Goal: Task Accomplishment & Management: Complete application form

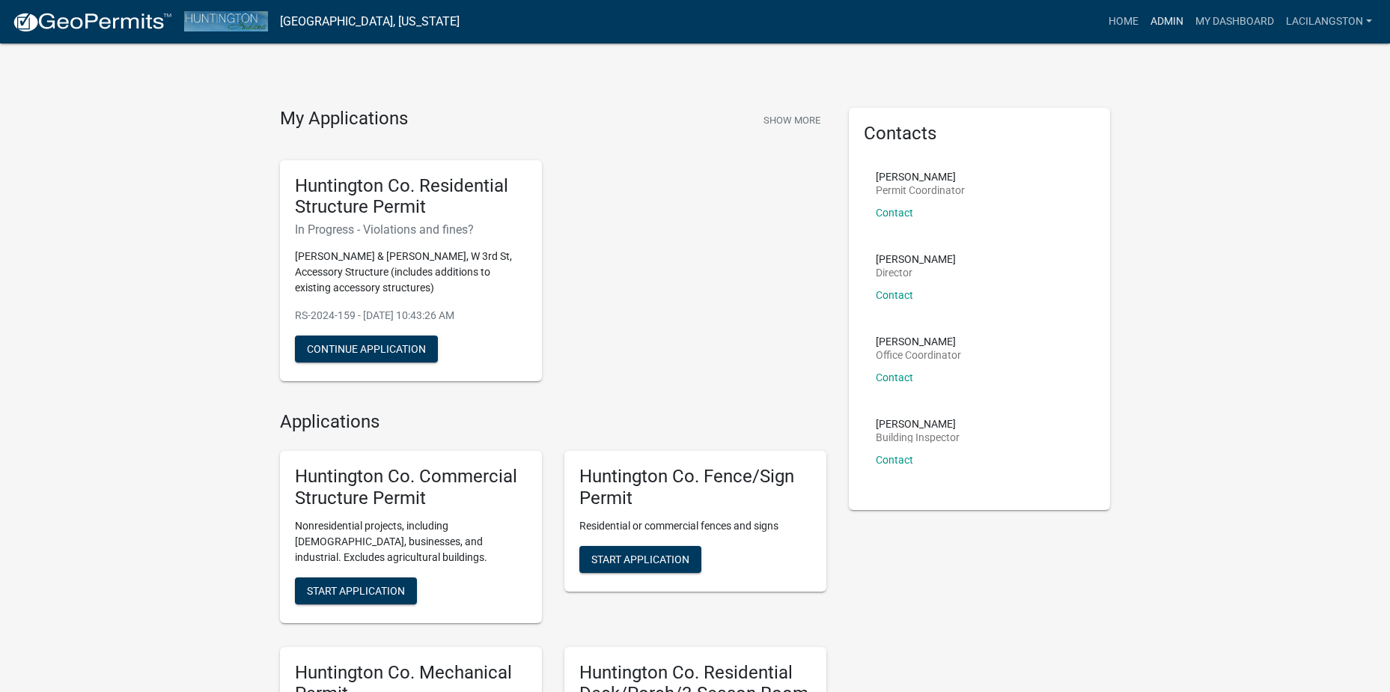
drag, startPoint x: 1162, startPoint y: 15, endPoint x: 1117, endPoint y: 46, distance: 54.8
click at [1162, 15] on link "Admin" at bounding box center [1167, 21] width 45 height 28
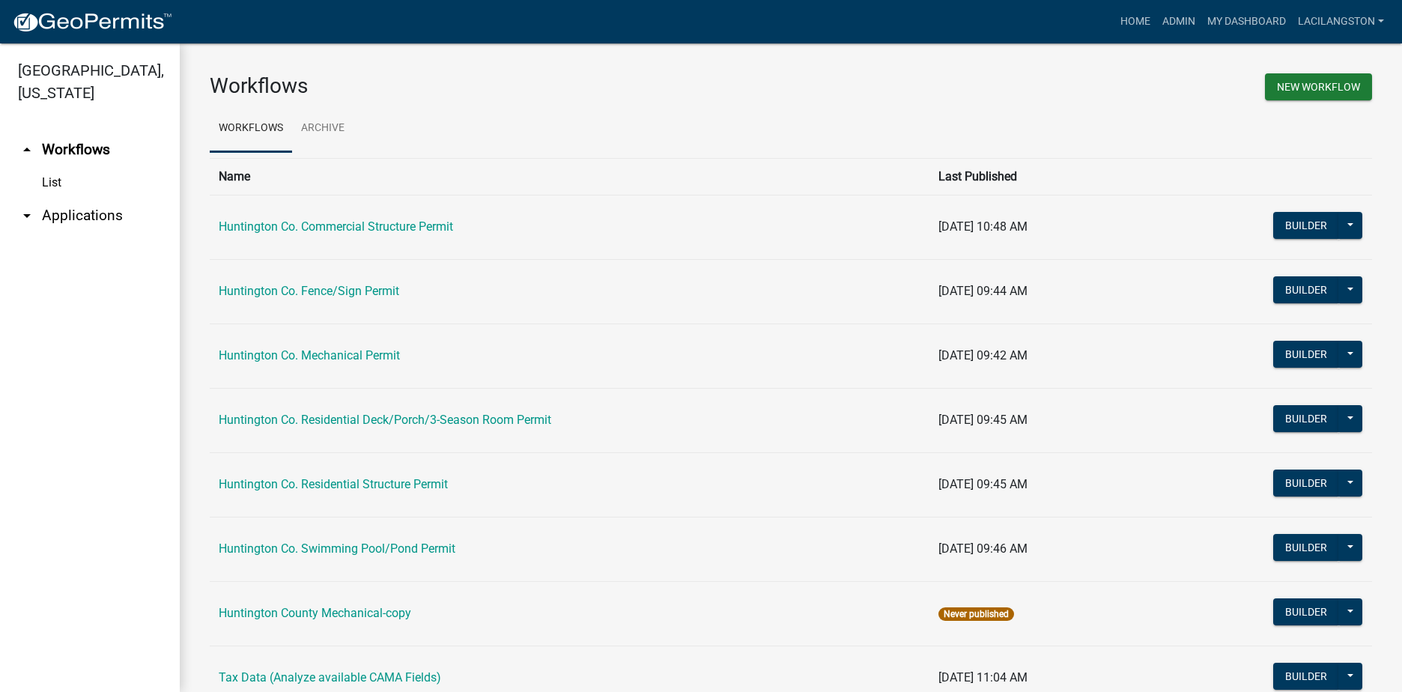
click at [79, 217] on link "arrow_drop_down Applications" at bounding box center [90, 216] width 180 height 36
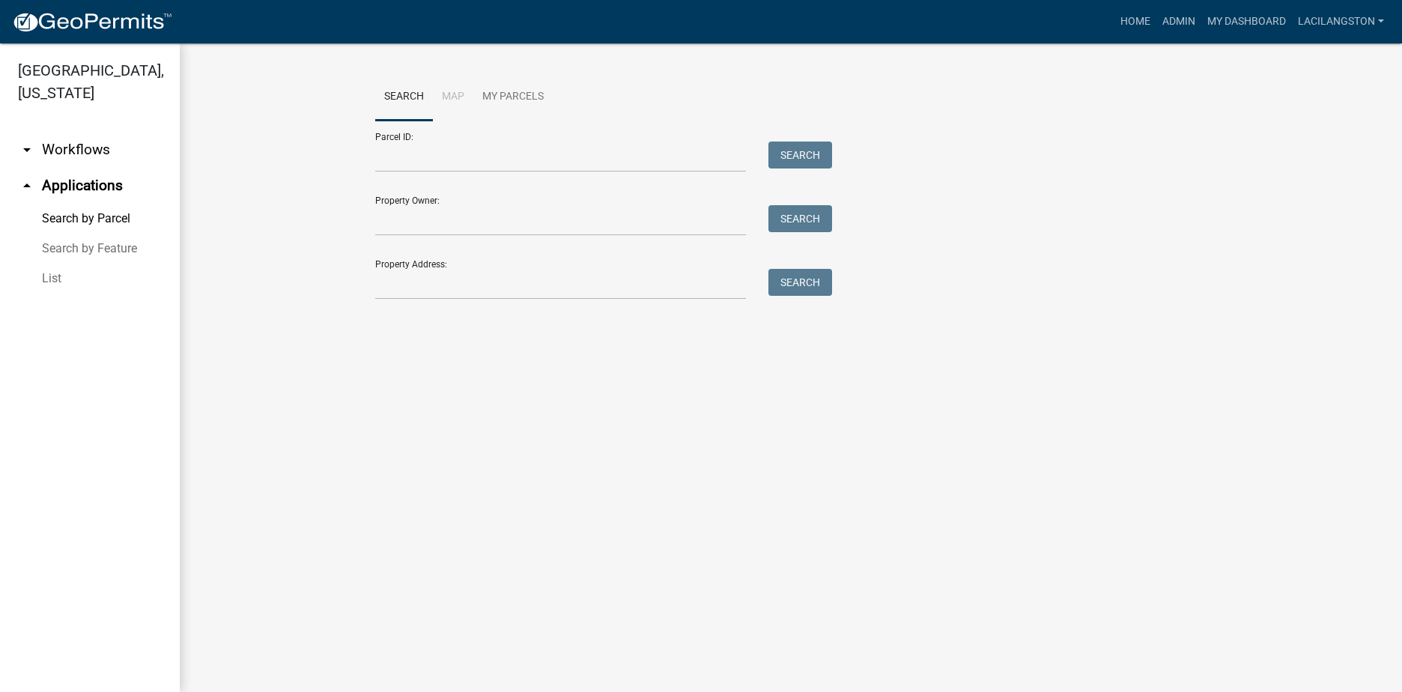
click at [52, 280] on link "List" at bounding box center [90, 279] width 180 height 30
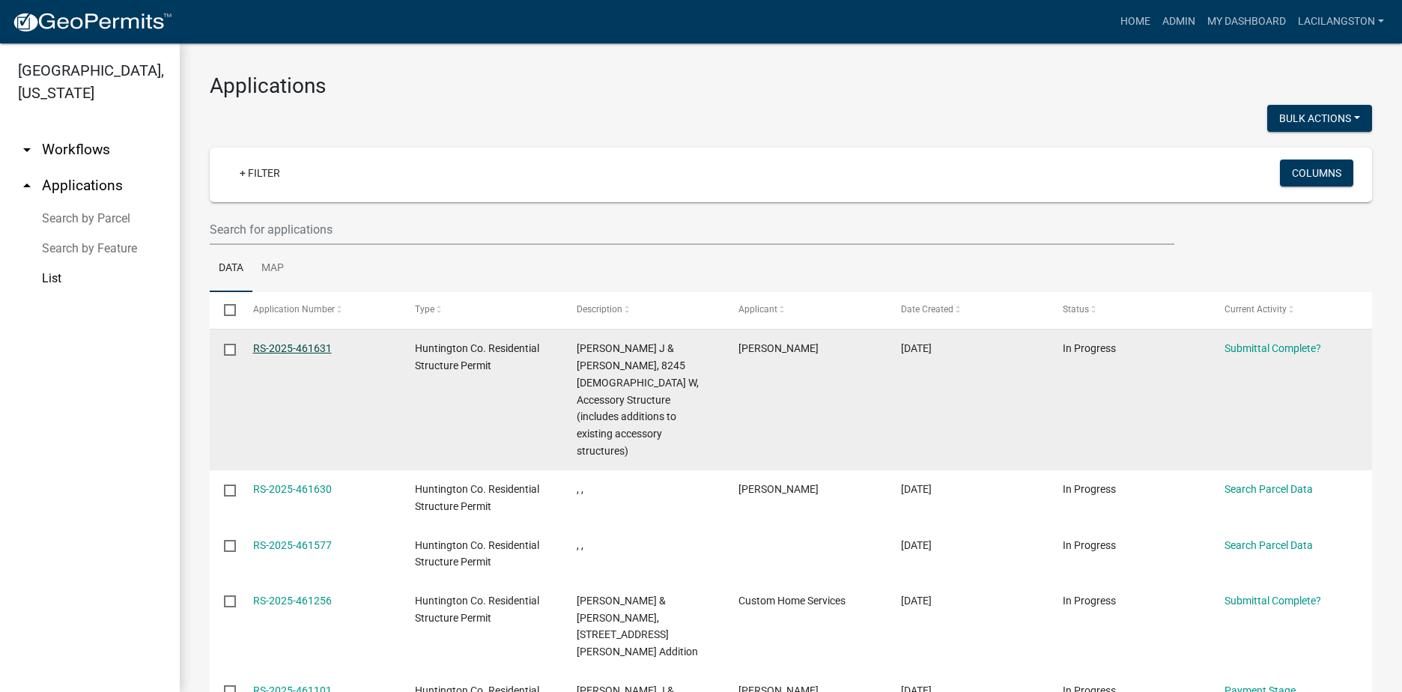
click at [279, 347] on link "RS-2025-461631" at bounding box center [292, 348] width 79 height 12
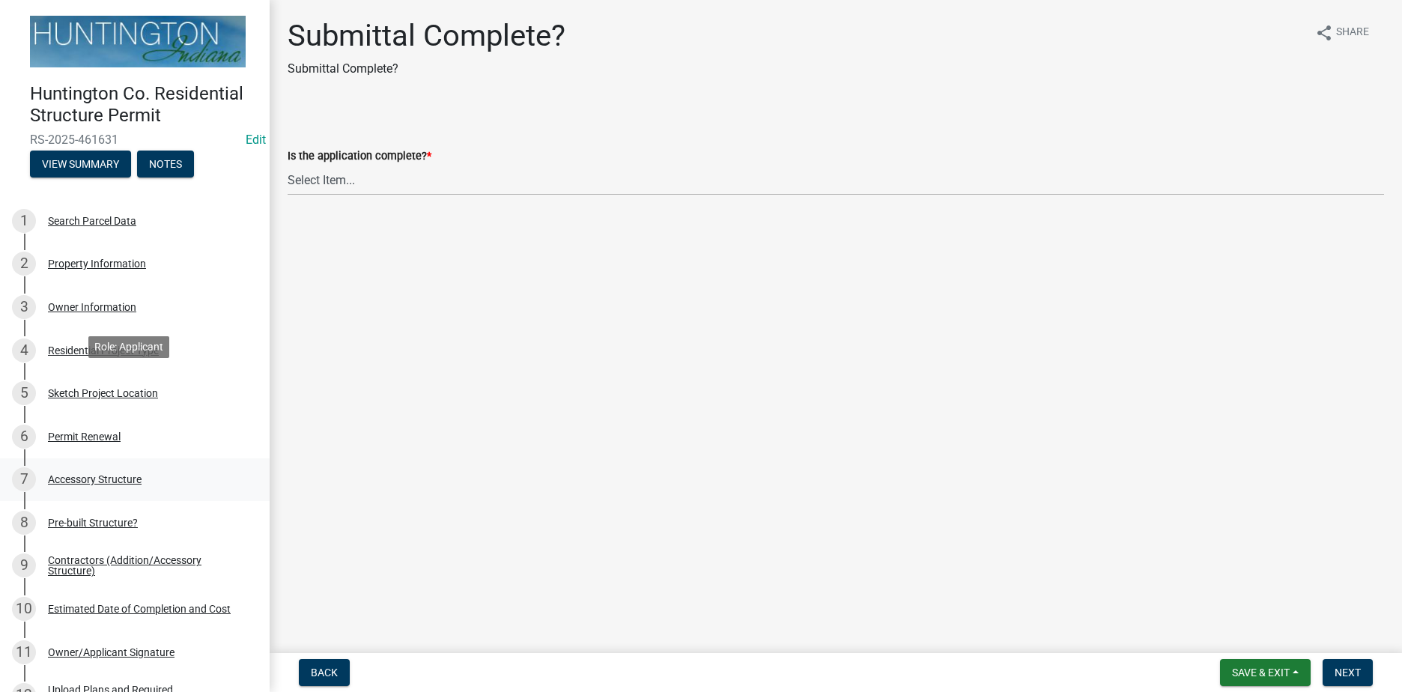
scroll to position [334, 0]
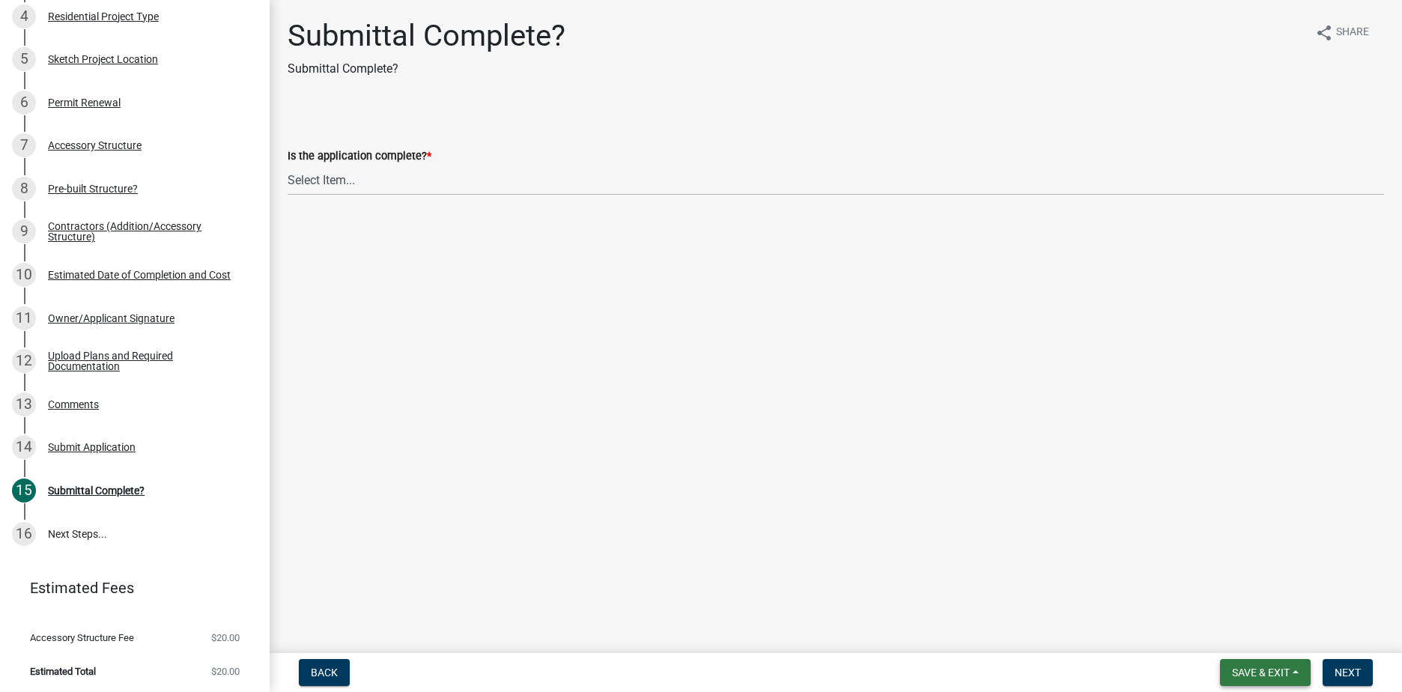
click at [1259, 673] on span "Save & Exit" at bounding box center [1261, 672] width 58 height 12
click at [1235, 644] on button "Save & Exit" at bounding box center [1250, 633] width 120 height 36
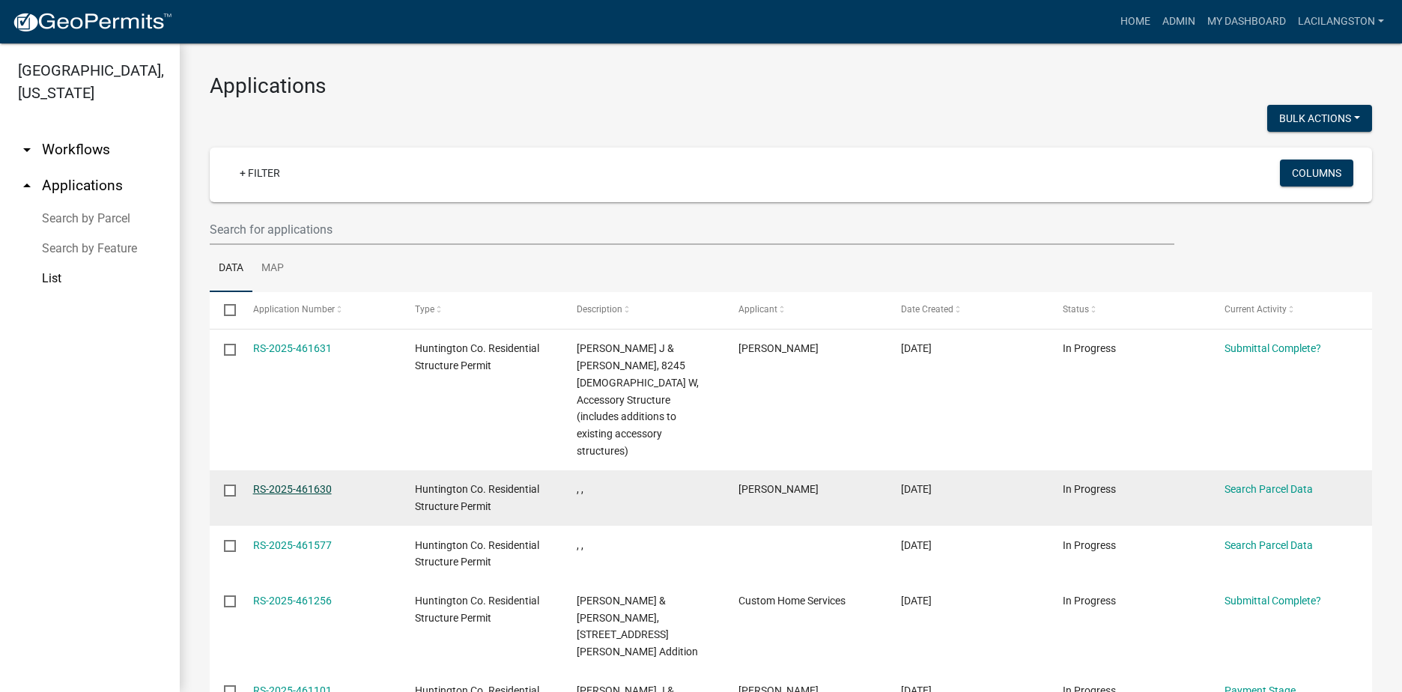
click at [270, 483] on link "RS-2025-461630" at bounding box center [292, 489] width 79 height 12
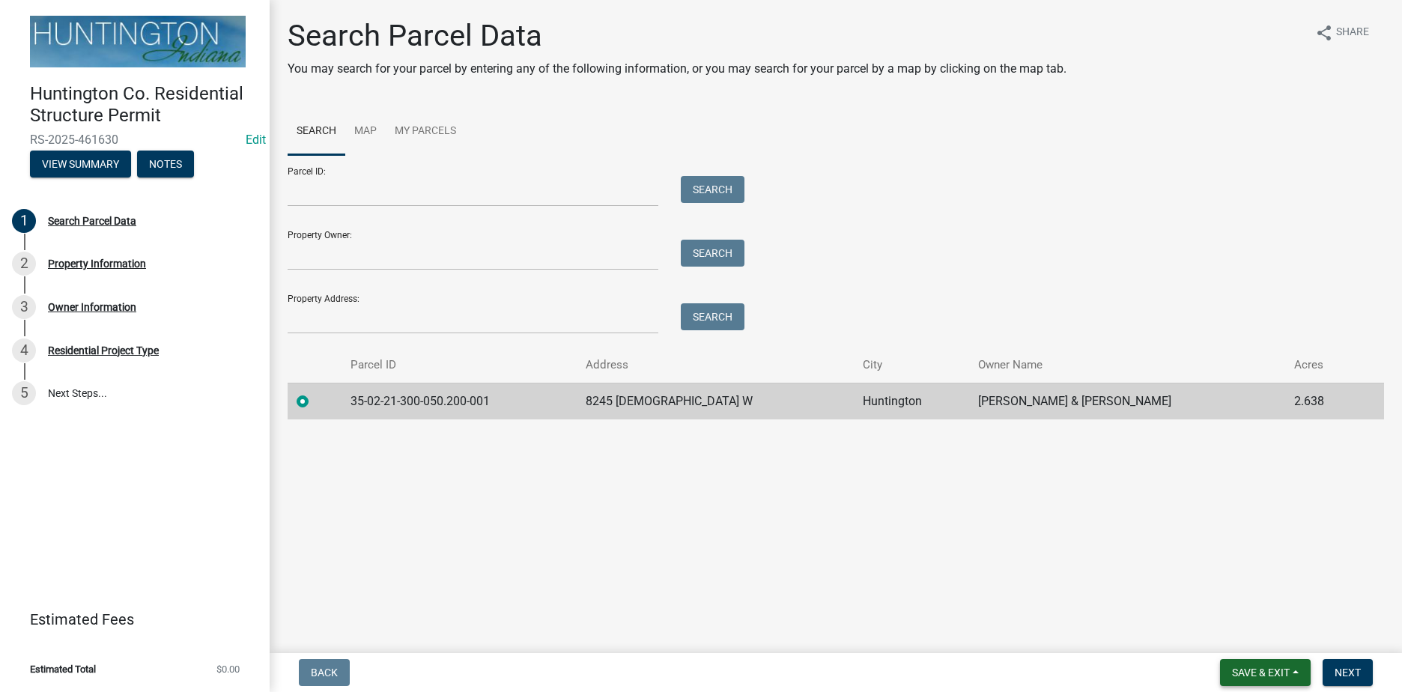
click at [1286, 675] on span "Save & Exit" at bounding box center [1261, 672] width 58 height 12
click at [1253, 642] on button "Save & Exit" at bounding box center [1250, 633] width 120 height 36
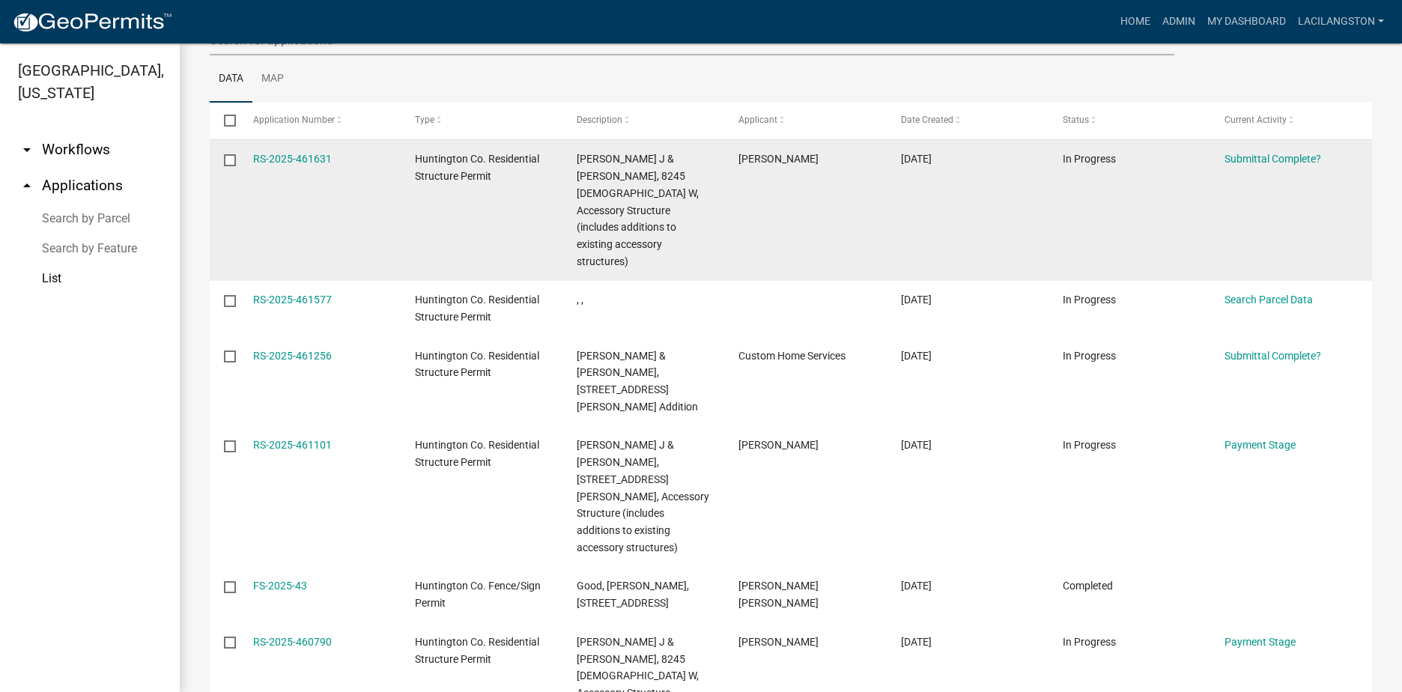
scroll to position [225, 0]
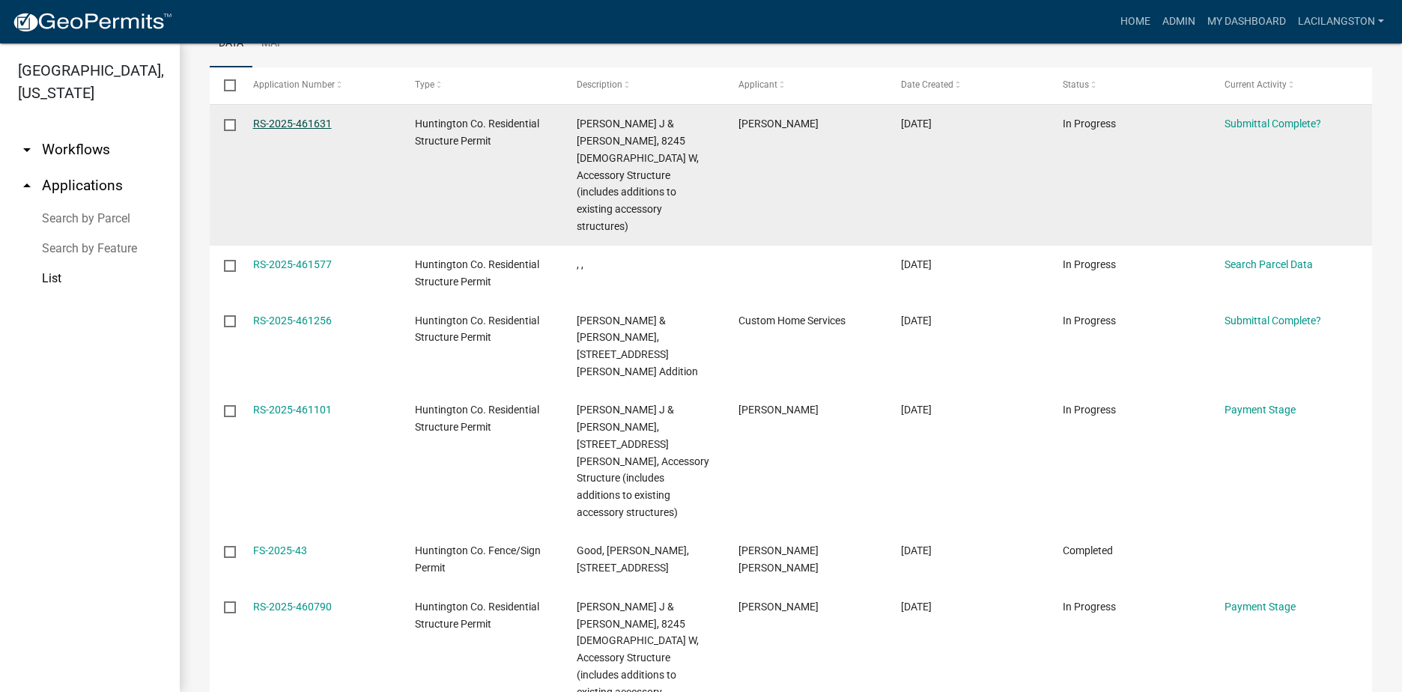
click at [291, 125] on link "RS-2025-461631" at bounding box center [292, 124] width 79 height 12
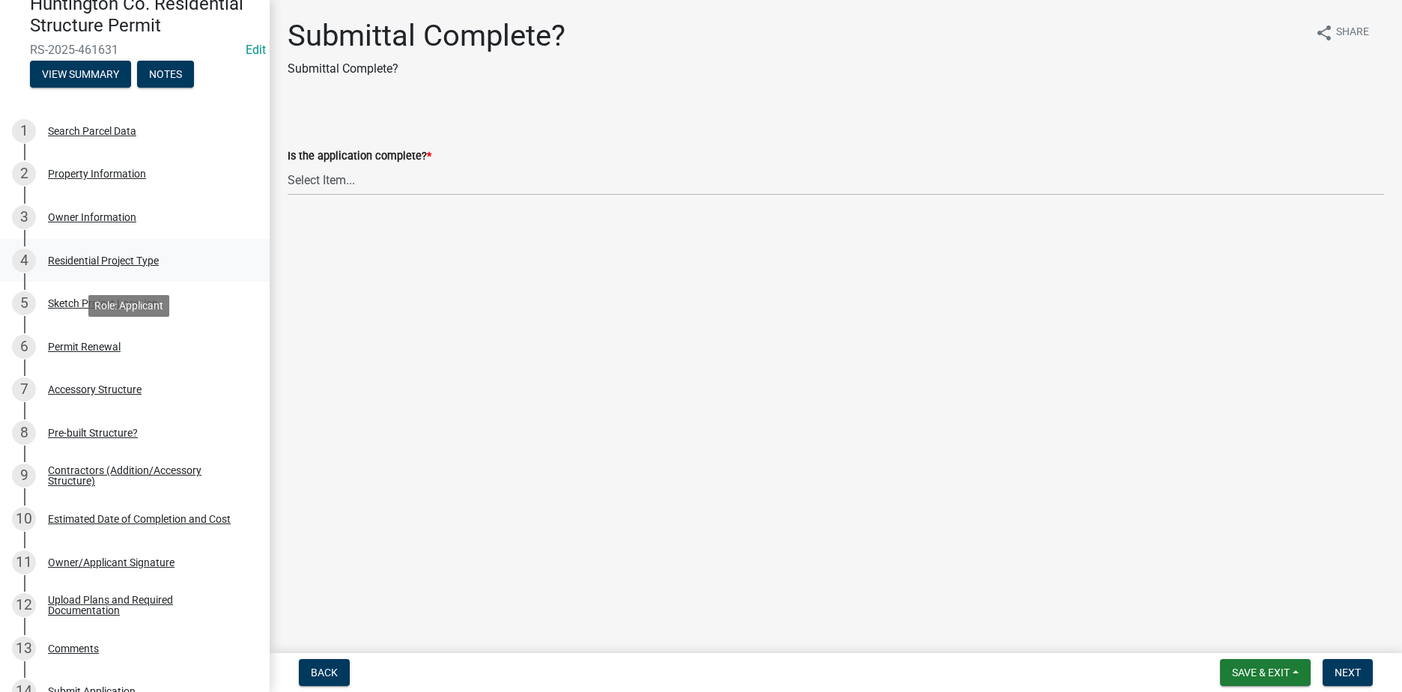
scroll to position [150, 0]
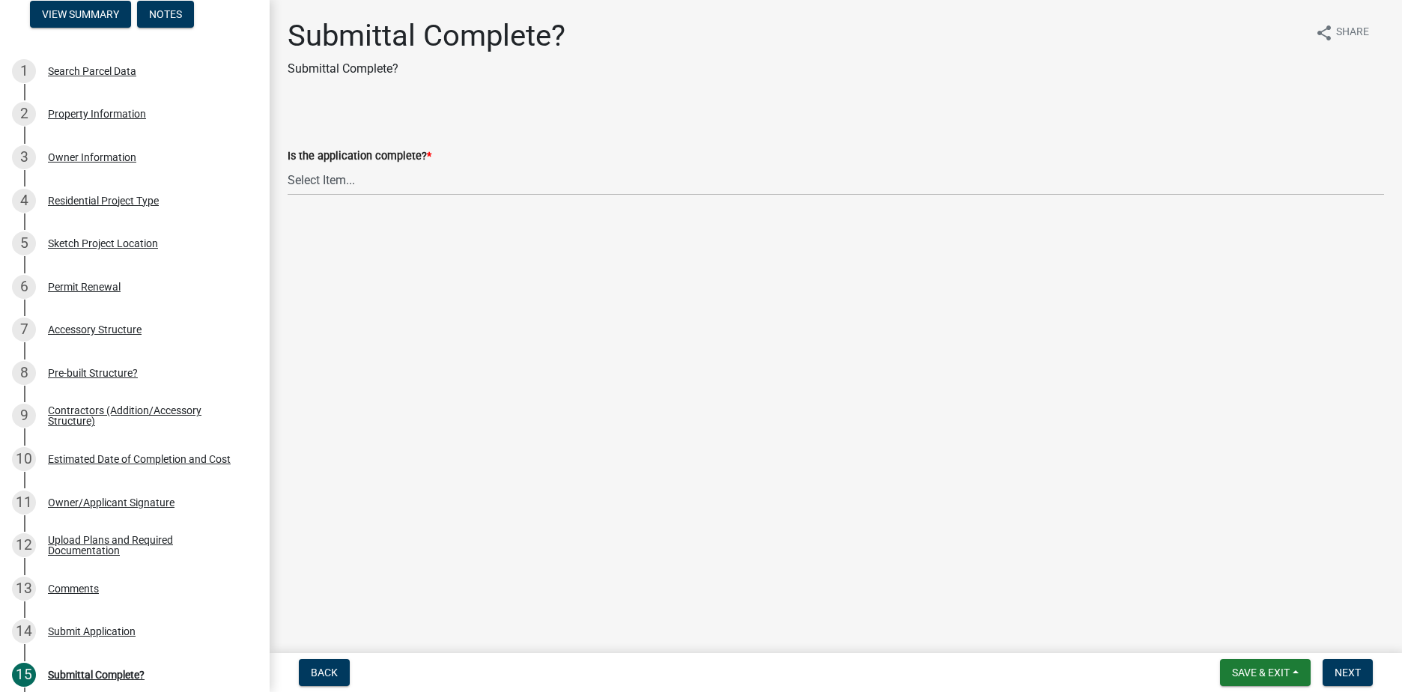
click at [100, 207] on div "4 Residential Project Type" at bounding box center [129, 201] width 234 height 24
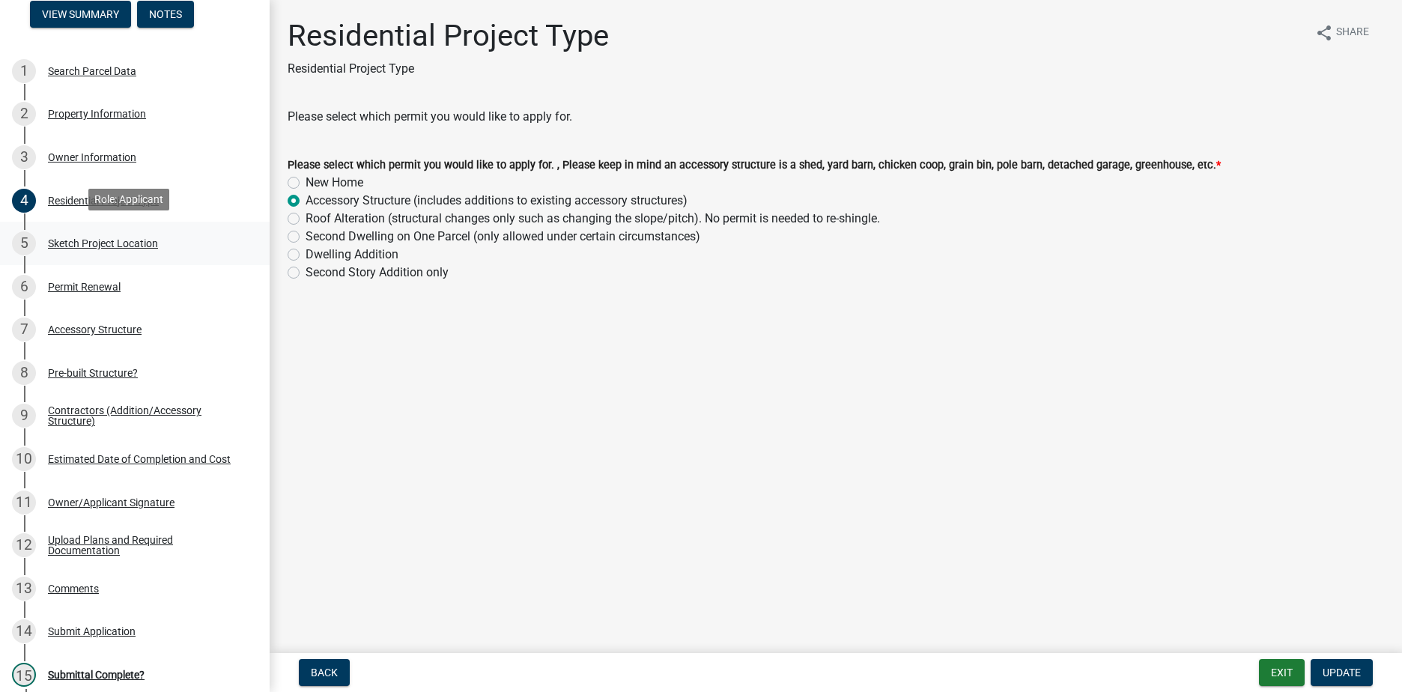
click at [108, 240] on div "Sketch Project Location" at bounding box center [103, 243] width 110 height 10
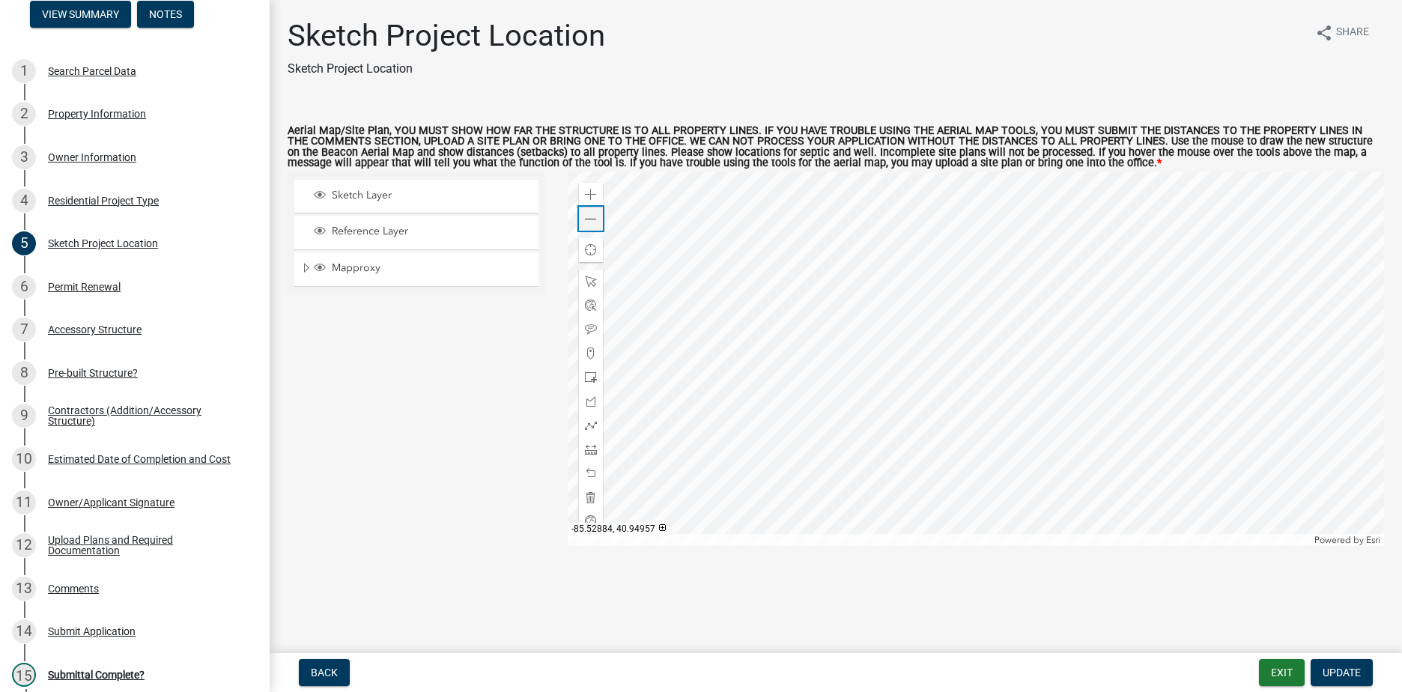
click at [589, 217] on span at bounding box center [591, 219] width 12 height 12
click at [1268, 671] on button "Exit" at bounding box center [1282, 672] width 46 height 27
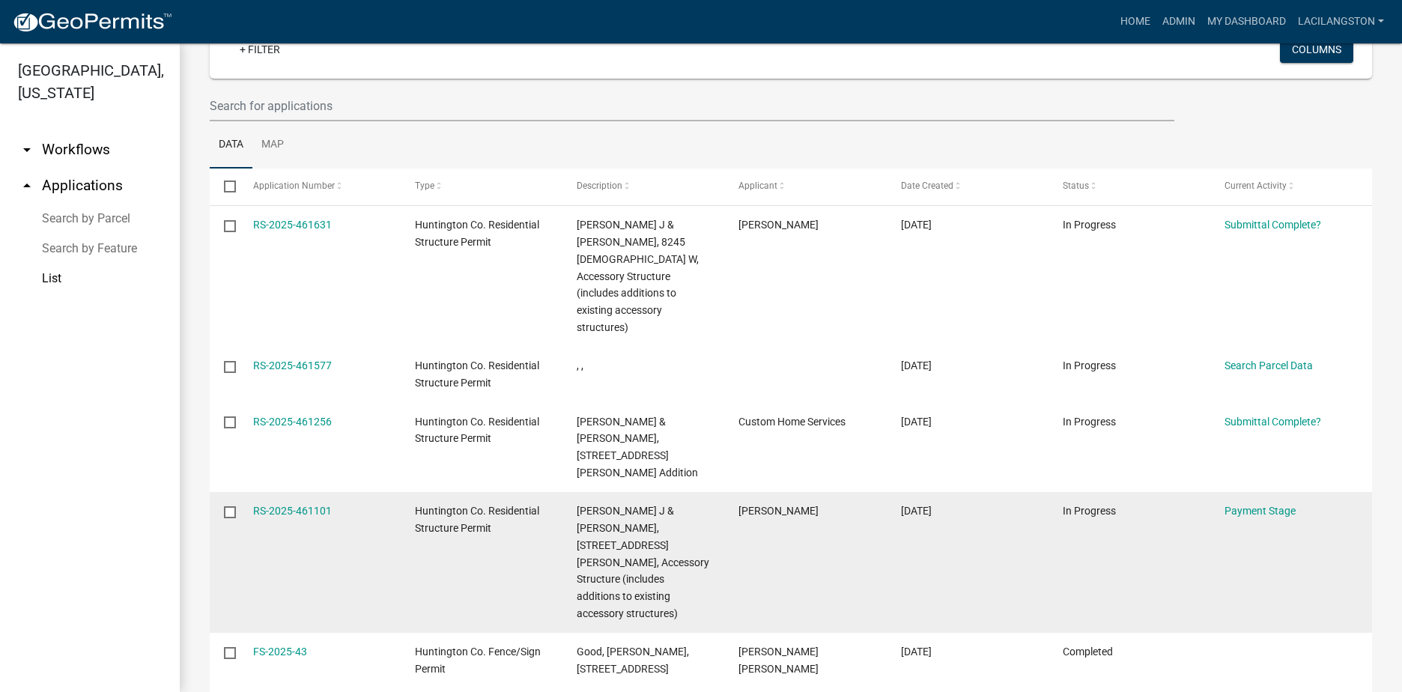
scroll to position [150, 0]
